Goal: Information Seeking & Learning: Learn about a topic

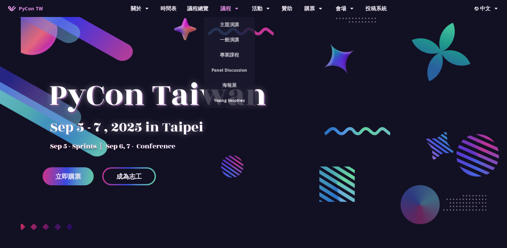
click at [228, 12] on div "議程" at bounding box center [229, 8] width 18 height 17
click at [231, 26] on link "主題演講" at bounding box center [229, 24] width 51 height 12
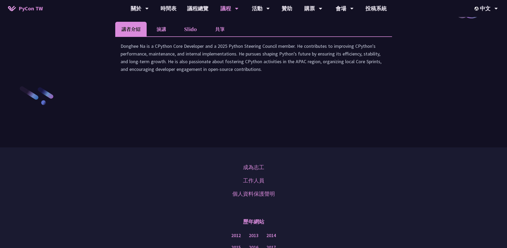
scroll to position [899, 0]
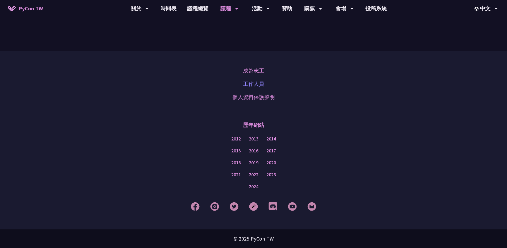
click at [250, 88] on link "工作人員" at bounding box center [253, 84] width 21 height 8
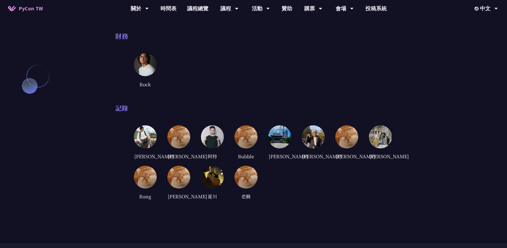
scroll to position [1109, 0]
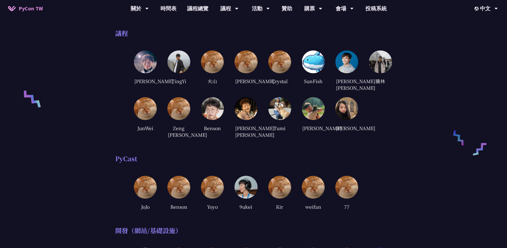
scroll to position [0, 0]
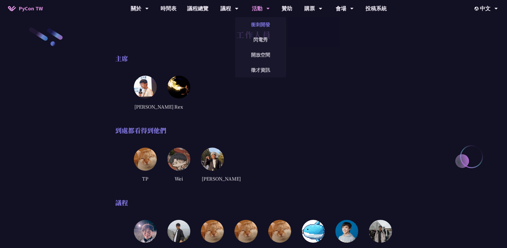
click at [258, 25] on link "衝刺開發" at bounding box center [260, 24] width 51 height 12
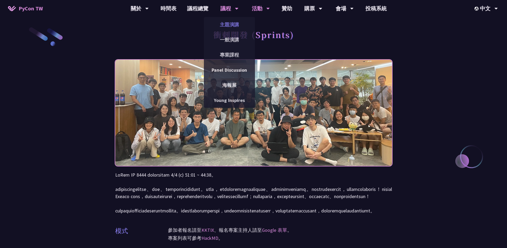
click at [228, 26] on link "主題演講" at bounding box center [229, 24] width 51 height 12
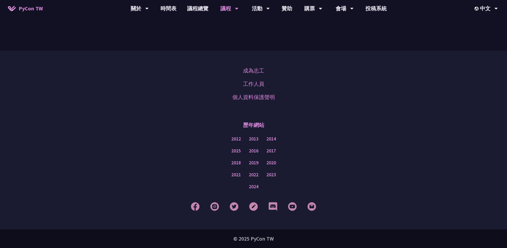
scroll to position [939, 0]
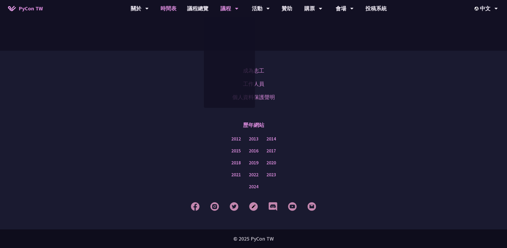
click at [171, 8] on link "時間表" at bounding box center [168, 8] width 27 height 17
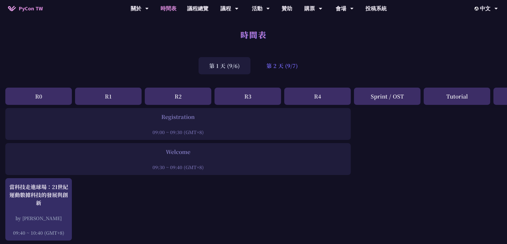
click at [290, 69] on div "第 2 天 (9/7)" at bounding box center [282, 65] width 53 height 17
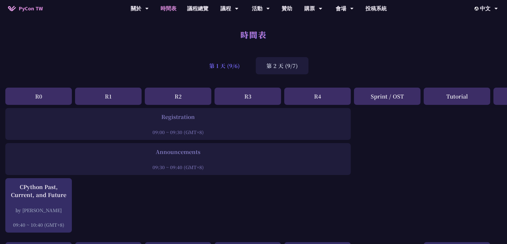
click at [236, 67] on div "第 1 天 (9/6)" at bounding box center [224, 65] width 52 height 17
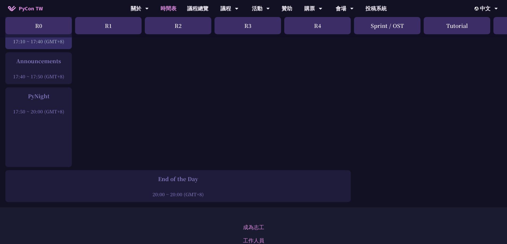
scroll to position [754, 0]
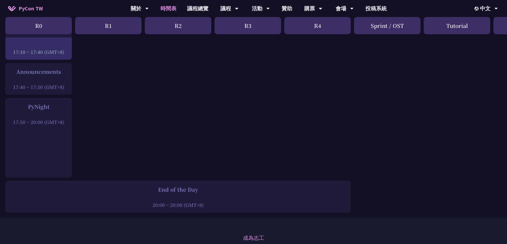
drag, startPoint x: 31, startPoint y: 121, endPoint x: 54, endPoint y: 123, distance: 22.9
click at [54, 123] on div "17:50 ~ 20:00 (GMT+8)" at bounding box center [38, 122] width 61 height 7
drag, startPoint x: 210, startPoint y: 206, endPoint x: 214, endPoint y: 207, distance: 4.0
click at [214, 207] on div "20:00 ~ 20:00 (GMT+8)" at bounding box center [178, 205] width 340 height 7
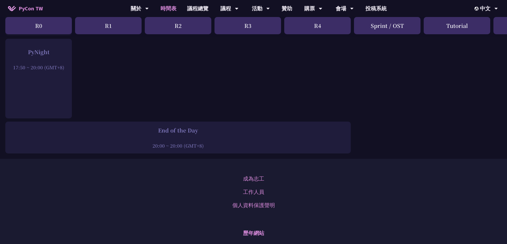
scroll to position [782, 0]
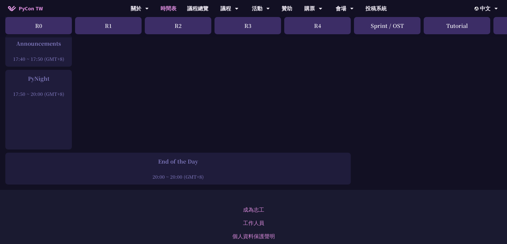
click at [214, 161] on div "End of the Day" at bounding box center [178, 162] width 340 height 8
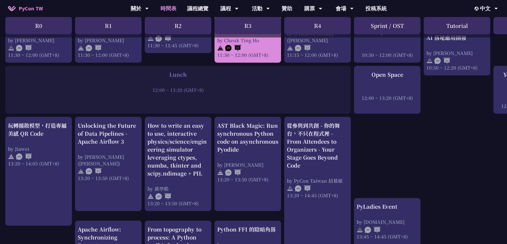
scroll to position [338, 0]
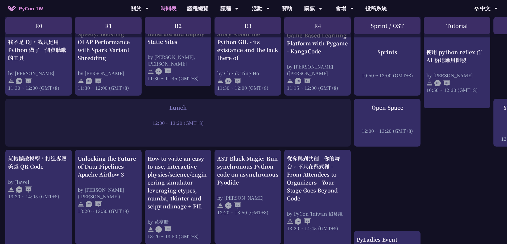
drag, startPoint x: 144, startPoint y: 120, endPoint x: 211, endPoint y: 127, distance: 67.6
click at [211, 127] on div "Lunch 12:00 ~ 13:20 (GMT+8)" at bounding box center [177, 123] width 345 height 48
click at [230, 125] on div "12:00 ~ 13:20 (GMT+8)" at bounding box center [178, 123] width 340 height 7
drag, startPoint x: 156, startPoint y: 124, endPoint x: 208, endPoint y: 124, distance: 51.3
click at [204, 125] on div "12:00 ~ 13:20 (GMT+8)" at bounding box center [178, 123] width 340 height 7
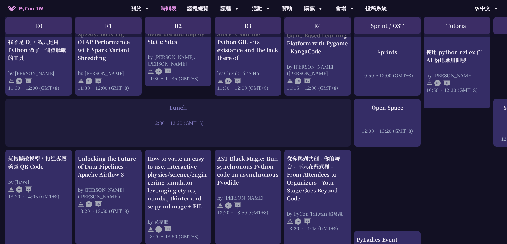
click at [219, 125] on div "12:00 ~ 13:20 (GMT+8)" at bounding box center [178, 123] width 340 height 7
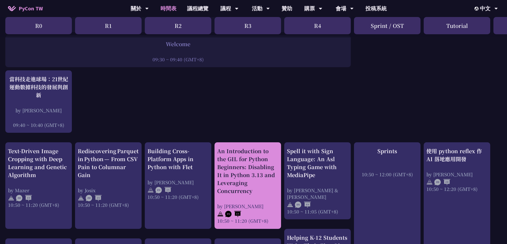
scroll to position [250, 0]
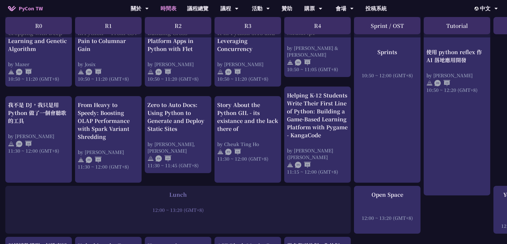
drag, startPoint x: 162, startPoint y: 199, endPoint x: 212, endPoint y: 216, distance: 53.0
click at [212, 216] on div "Lunch 12:00 ~ 13:20 (GMT+8)" at bounding box center [177, 210] width 345 height 48
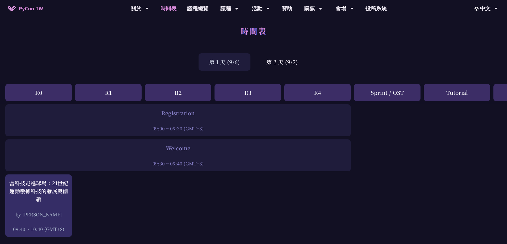
scroll to position [0, 0]
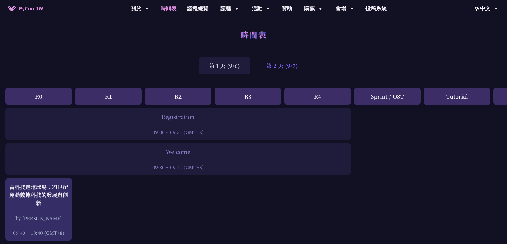
click at [285, 68] on div "第 2 天 (9/7)" at bounding box center [282, 65] width 53 height 17
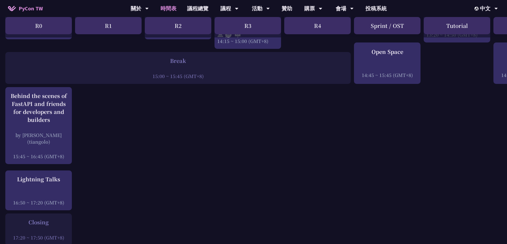
scroll to position [778, 0]
